Goal: Find specific fact: Find specific fact

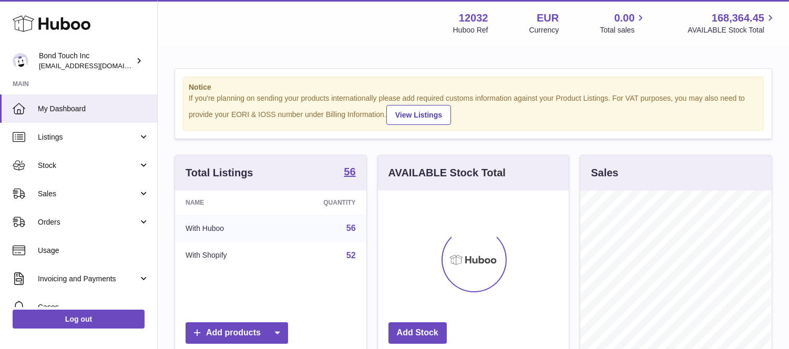
scroll to position [164, 191]
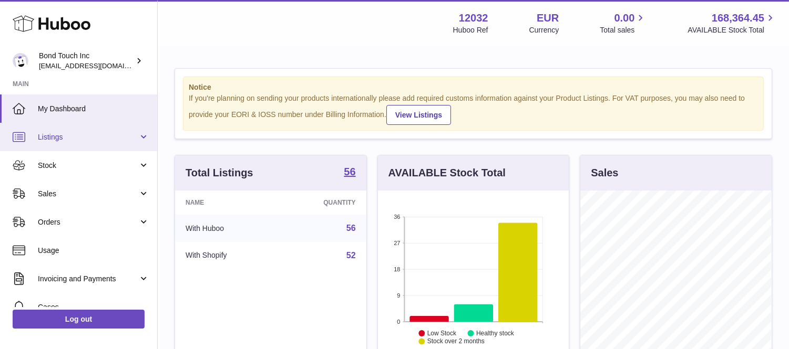
click at [56, 137] on span "Listings" at bounding box center [88, 137] width 100 height 10
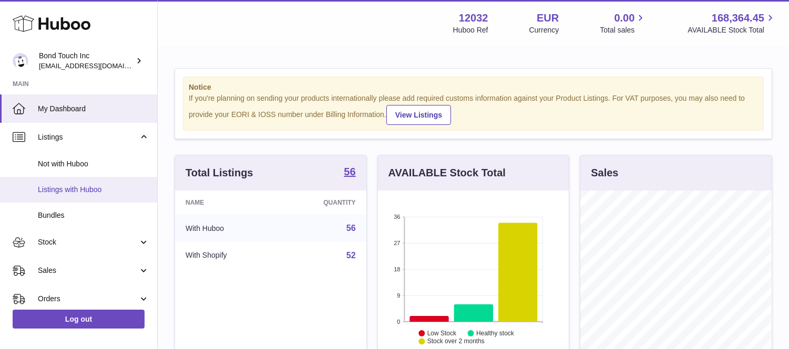
click at [79, 191] on span "Listings with Huboo" at bounding box center [93, 190] width 111 height 10
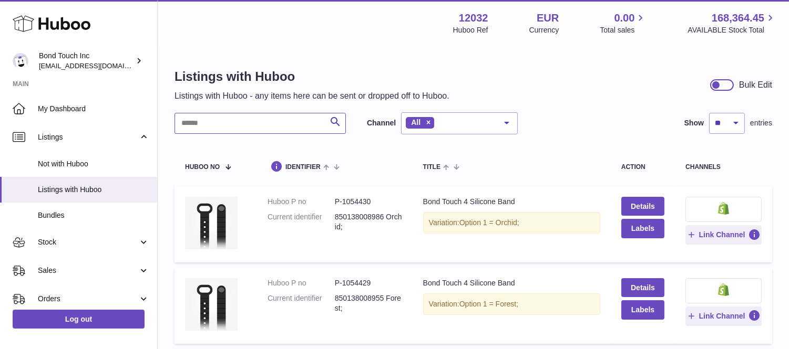
click at [222, 126] on input "text" at bounding box center [259, 123] width 171 height 21
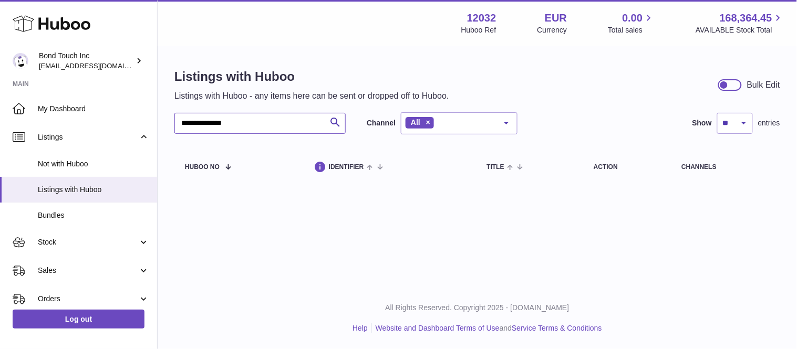
drag, startPoint x: 223, startPoint y: 122, endPoint x: 274, endPoint y: 116, distance: 51.8
click at [274, 116] on input "**********" at bounding box center [259, 123] width 171 height 21
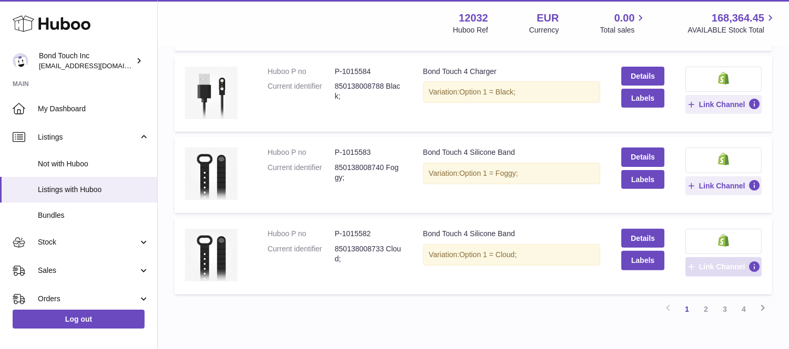
scroll to position [758, 0]
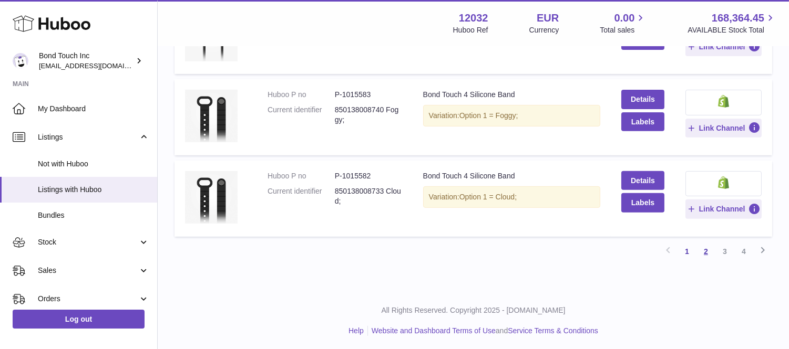
type input "**********"
click at [705, 249] on link "2" at bounding box center [705, 251] width 19 height 19
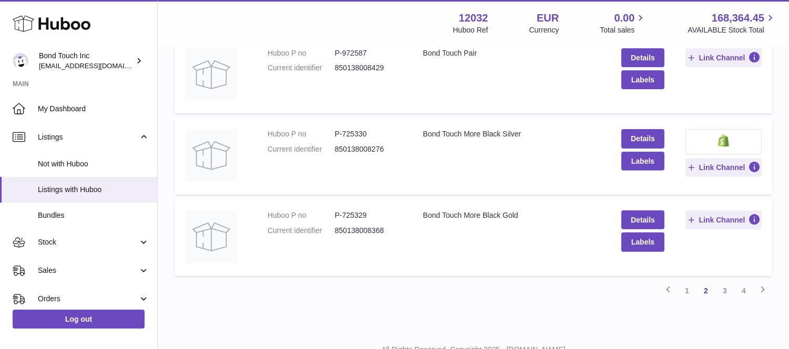
scroll to position [748, 0]
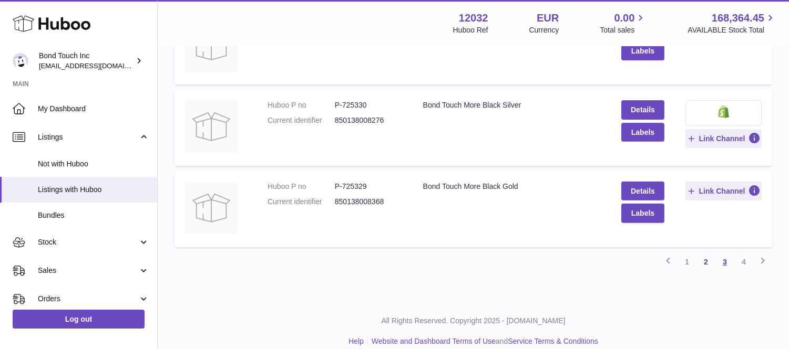
click at [726, 258] on link "3" at bounding box center [724, 262] width 19 height 19
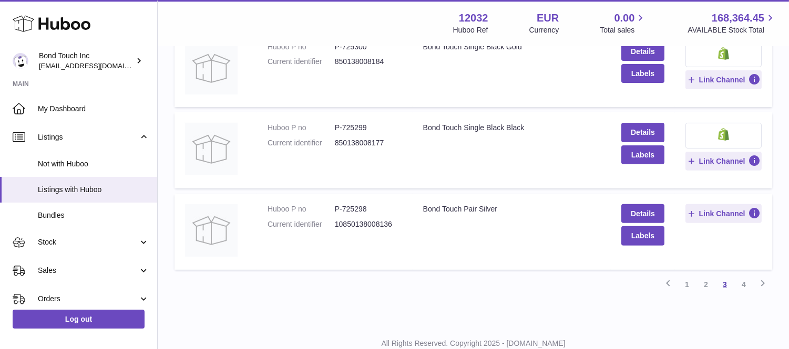
scroll to position [758, 0]
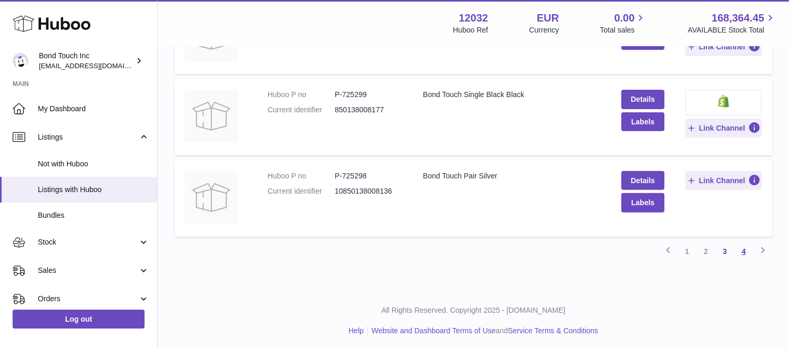
click at [741, 248] on link "4" at bounding box center [743, 251] width 19 height 19
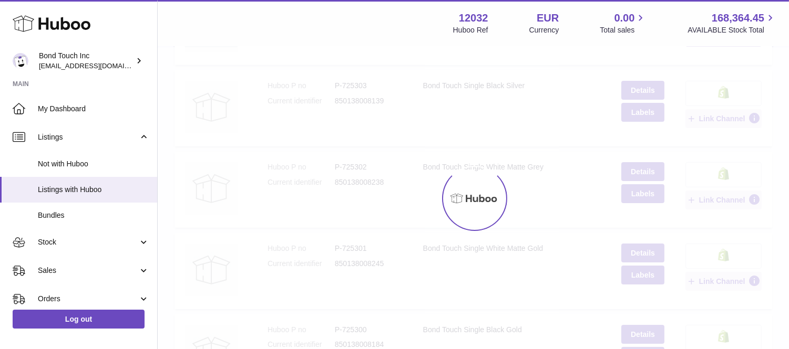
scroll to position [47, 0]
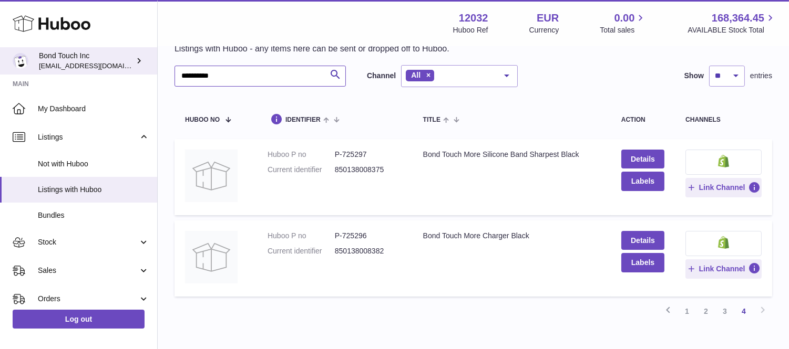
drag, startPoint x: 232, startPoint y: 76, endPoint x: 140, endPoint y: 55, distance: 94.8
click at [140, 55] on div "**********" at bounding box center [394, 182] width 789 height 459
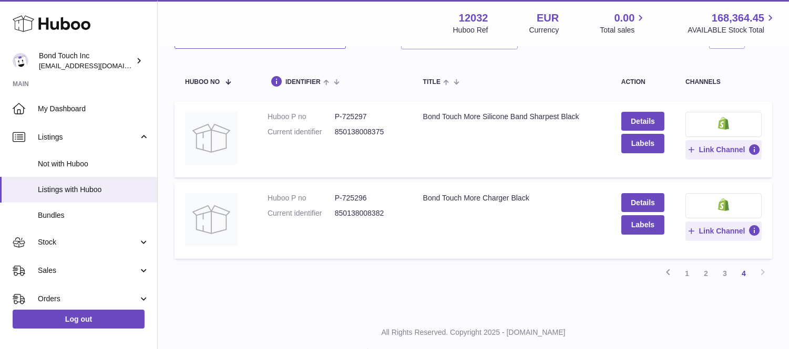
scroll to position [109, 0]
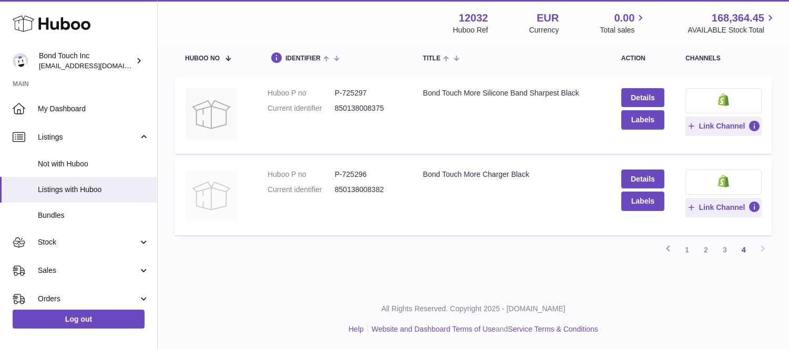
click at [201, 195] on img at bounding box center [211, 196] width 53 height 53
click at [726, 244] on link "3" at bounding box center [724, 250] width 19 height 19
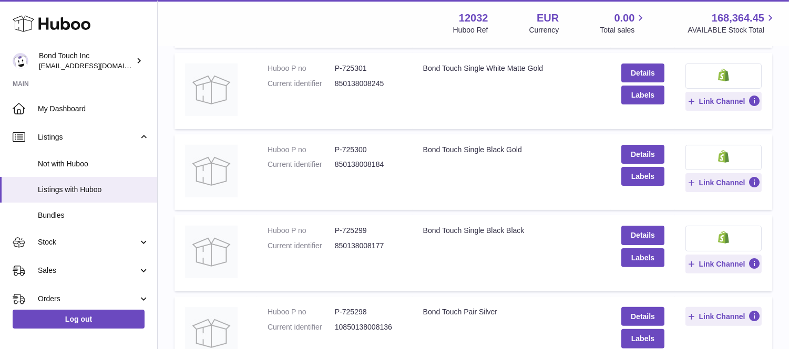
scroll to position [631, 0]
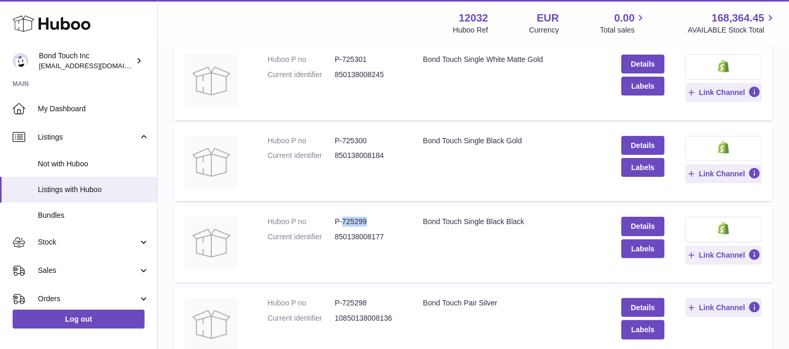
drag, startPoint x: 340, startPoint y: 224, endPoint x: 372, endPoint y: 216, distance: 32.4
click at [372, 217] on dd "P-725299" at bounding box center [368, 222] width 67 height 10
copy dd "725299"
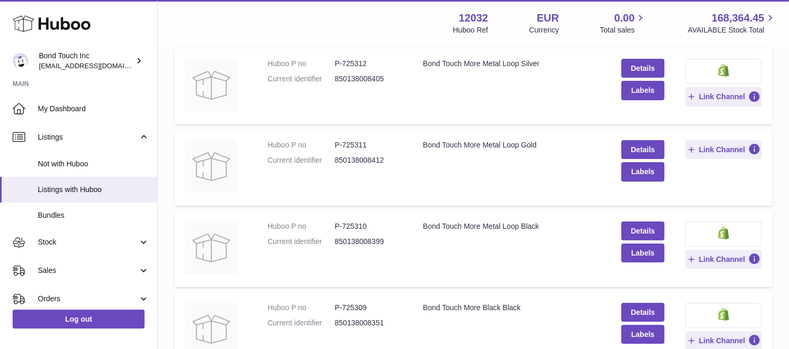
scroll to position [47, 0]
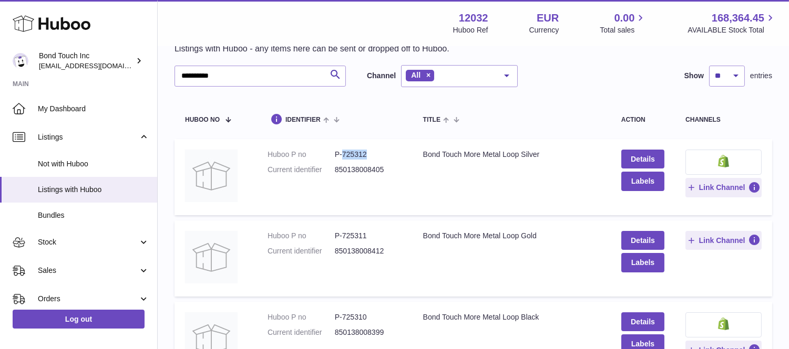
drag, startPoint x: 342, startPoint y: 153, endPoint x: 366, endPoint y: 154, distance: 24.7
click at [366, 154] on dd "P-725312" at bounding box center [368, 155] width 67 height 10
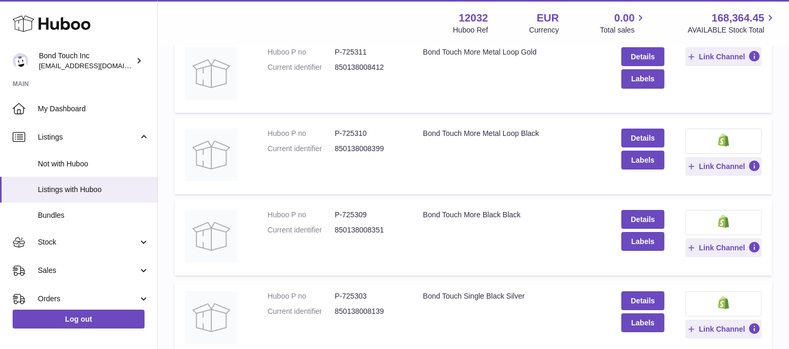
scroll to position [233, 0]
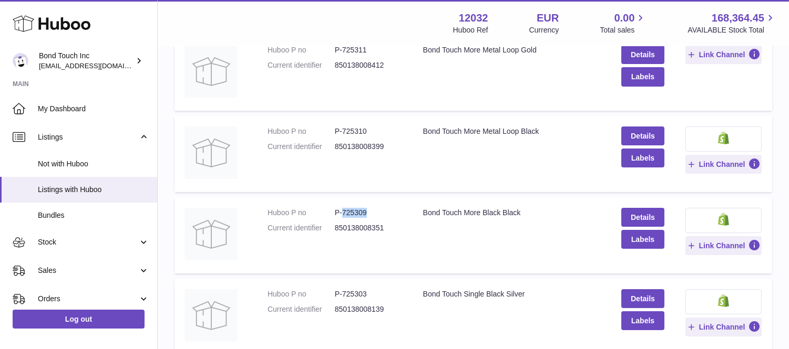
drag, startPoint x: 340, startPoint y: 211, endPoint x: 364, endPoint y: 216, distance: 24.1
click at [372, 211] on dd "P-725309" at bounding box center [368, 213] width 67 height 10
copy dd "725309"
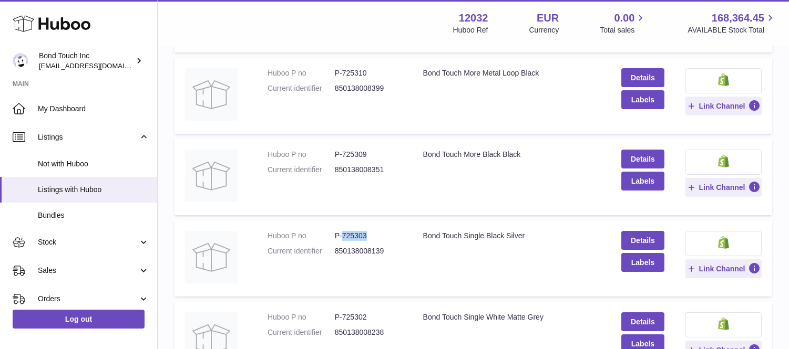
drag, startPoint x: 342, startPoint y: 235, endPoint x: 369, endPoint y: 231, distance: 27.0
click at [369, 231] on dd "P-725303" at bounding box center [368, 236] width 67 height 10
copy dd "725303"
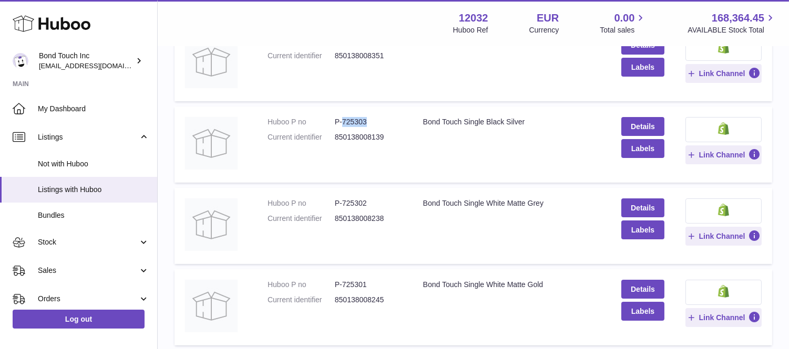
scroll to position [408, 0]
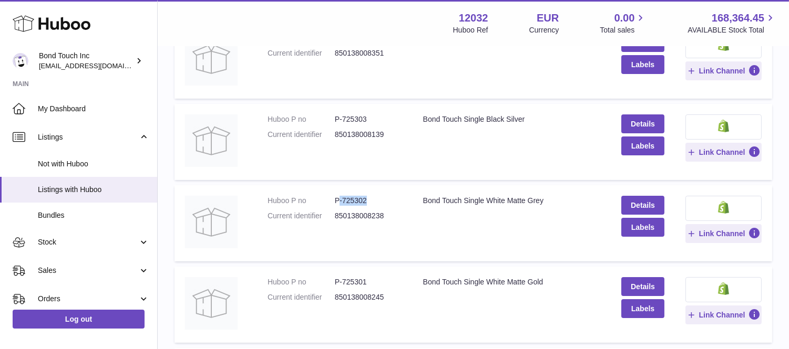
drag, startPoint x: 338, startPoint y: 198, endPoint x: 385, endPoint y: 197, distance: 46.8
click at [385, 197] on dd "P-725302" at bounding box center [368, 201] width 67 height 10
click at [356, 192] on td "Huboo P no P-725302 Current identifier 850138008238" at bounding box center [335, 223] width 156 height 76
drag, startPoint x: 342, startPoint y: 200, endPoint x: 360, endPoint y: 200, distance: 18.4
click at [374, 196] on dd "P-725302" at bounding box center [368, 201] width 67 height 10
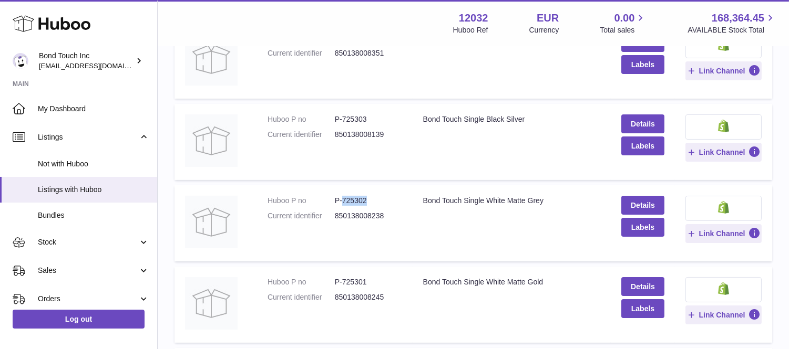
copy dd "725302"
drag, startPoint x: 340, startPoint y: 280, endPoint x: 374, endPoint y: 277, distance: 33.2
click at [374, 277] on dd "P-725301" at bounding box center [368, 282] width 67 height 10
copy dd "725301"
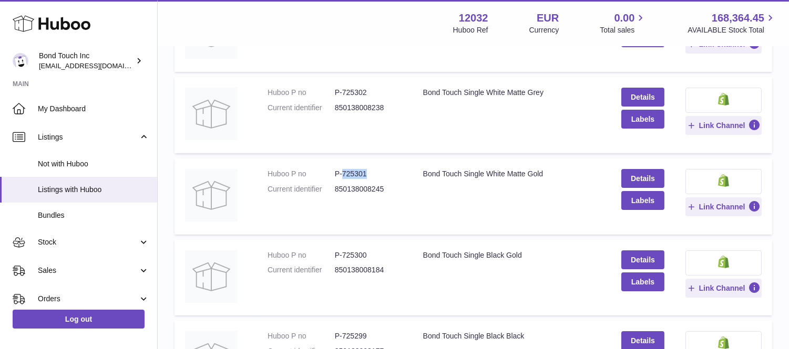
scroll to position [525, 0]
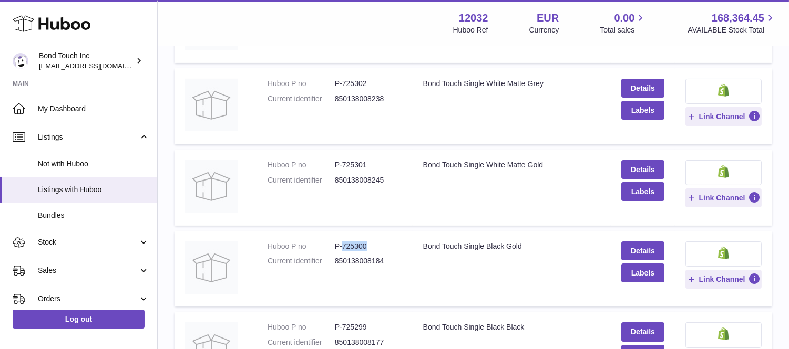
drag, startPoint x: 342, startPoint y: 244, endPoint x: 372, endPoint y: 254, distance: 32.1
click at [371, 245] on dd "P-725300" at bounding box center [368, 247] width 67 height 10
copy dd "725300"
